Goal: Task Accomplishment & Management: Manage account settings

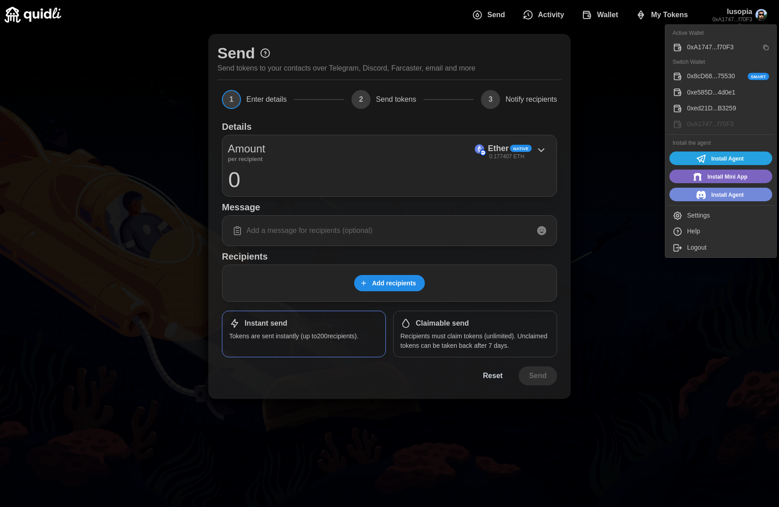
click at [692, 218] on div "Settings" at bounding box center [728, 216] width 82 height 10
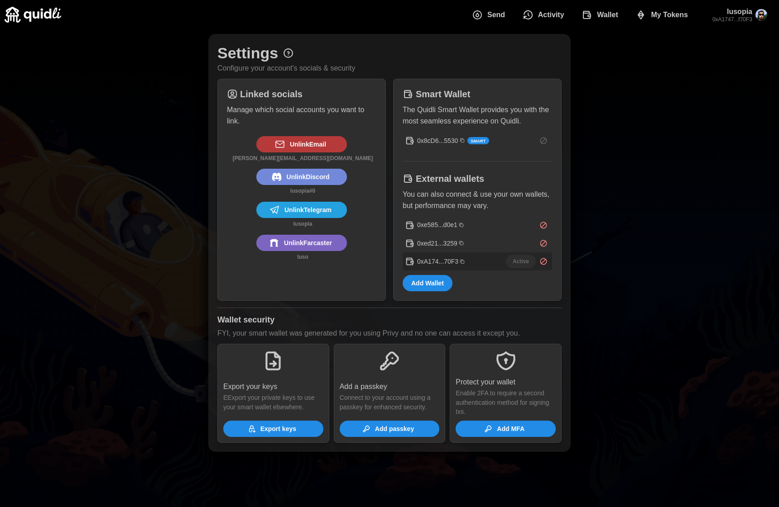
click at [321, 147] on span "Unlink Email" at bounding box center [308, 144] width 36 height 15
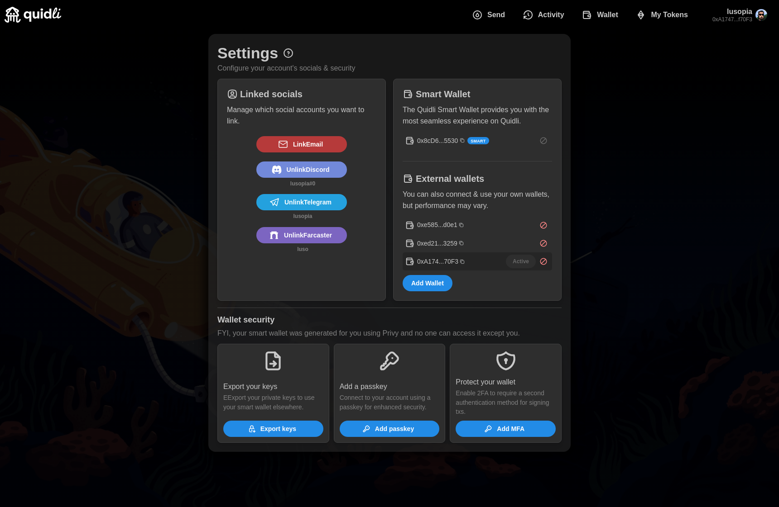
click at [315, 145] on span "Link Email" at bounding box center [308, 144] width 30 height 15
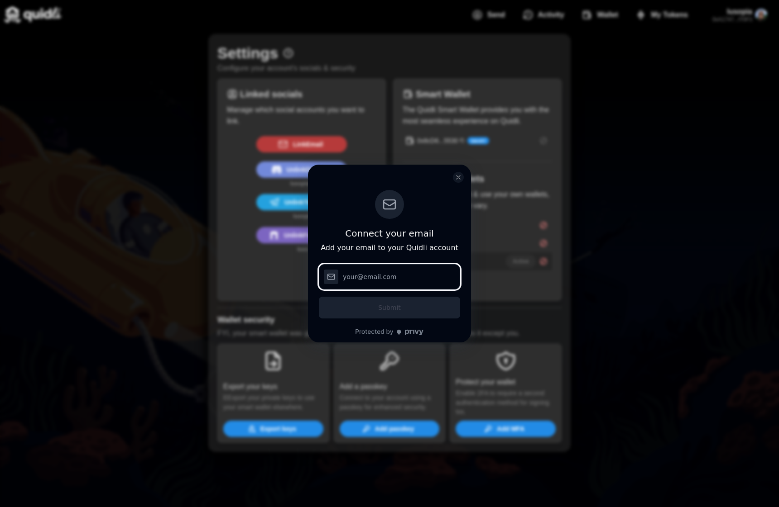
click at [376, 277] on input "log in or sign up" at bounding box center [389, 276] width 141 height 25
type input "[PERSON_NAME][EMAIL_ADDRESS][DOMAIN_NAME]"
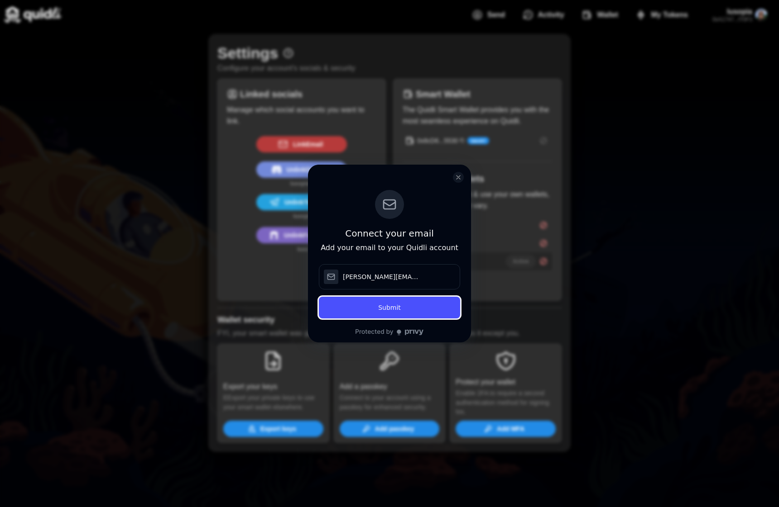
click at [371, 304] on button "Submit" at bounding box center [389, 308] width 141 height 22
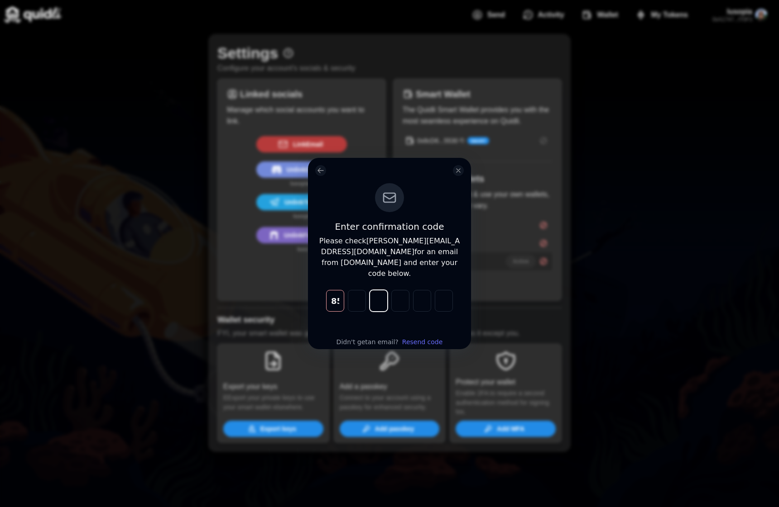
type input "8"
type input "5"
type input "9"
type input "4"
type input "8"
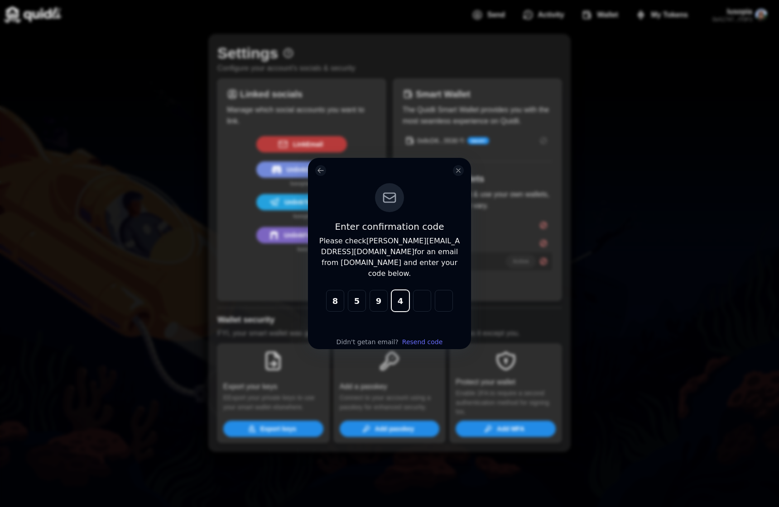
type input "4"
type input "9"
type input "5"
type input "8"
type input "5"
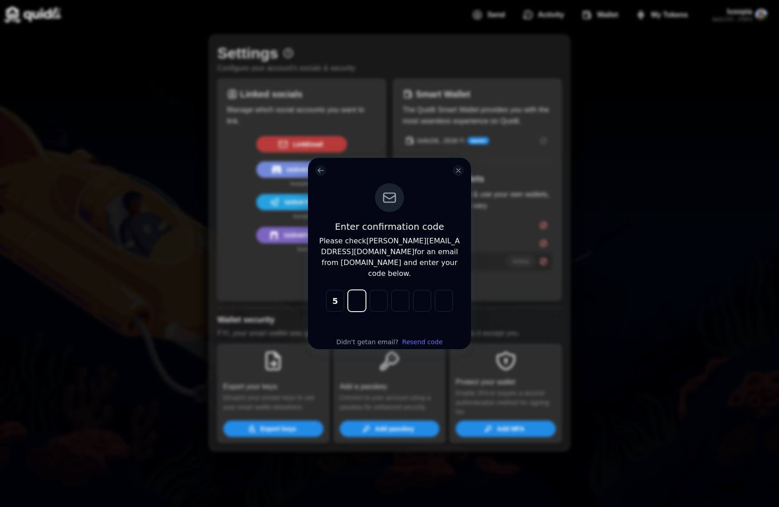
type input "4"
type input "9"
type input "8"
type input "4"
type input "2"
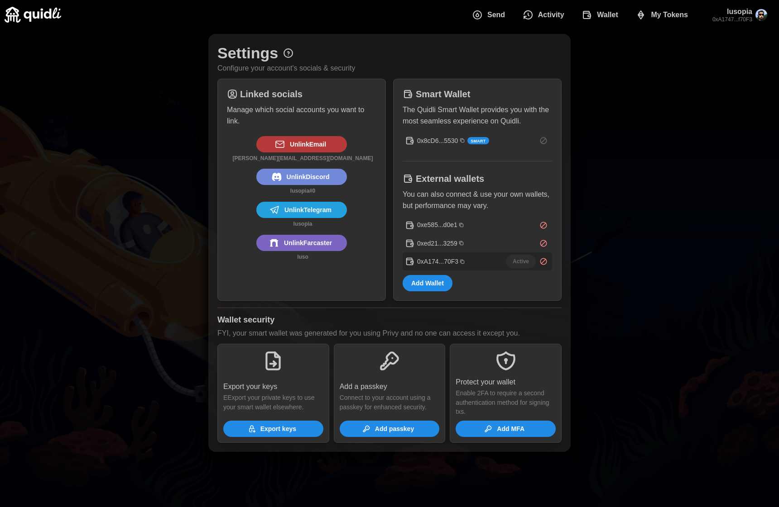
click at [423, 286] on span "Add Wallet" at bounding box center [427, 283] width 33 height 15
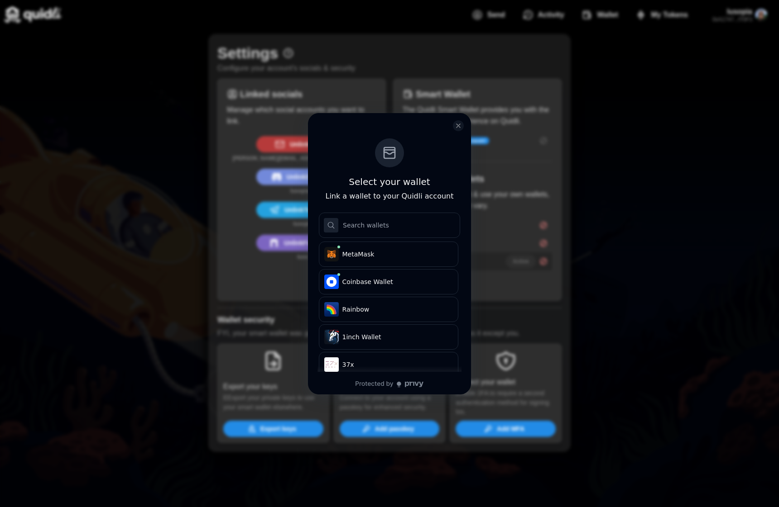
click at [622, 186] on div "Select your wallet Link a wallet to your Quidli account .s1{stroke-linecap:roun…" at bounding box center [389, 253] width 779 height 507
